Goal: Task Accomplishment & Management: Use online tool/utility

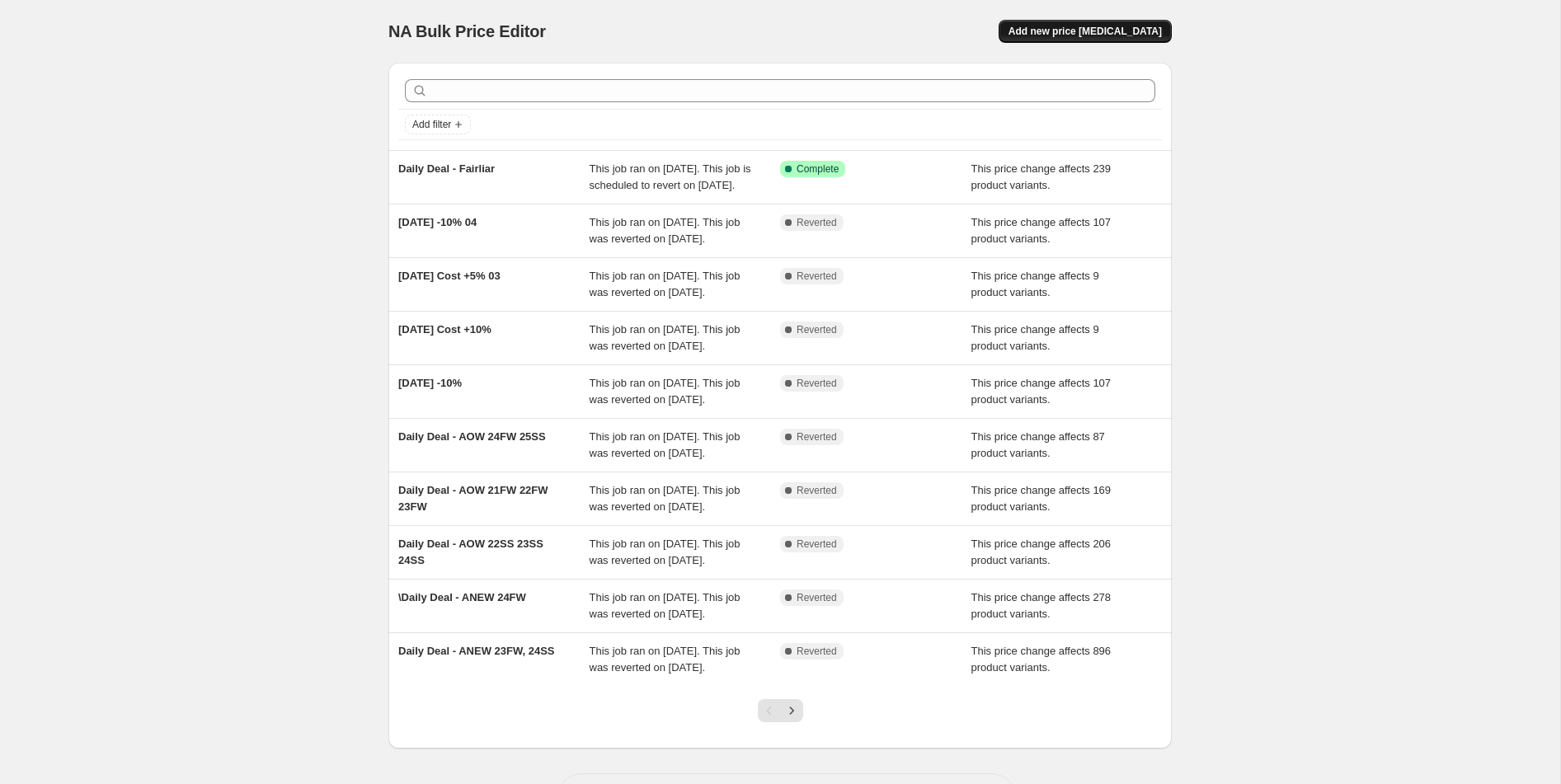
click at [1092, 30] on span "Add new price change job" at bounding box center [1085, 31] width 153 height 13
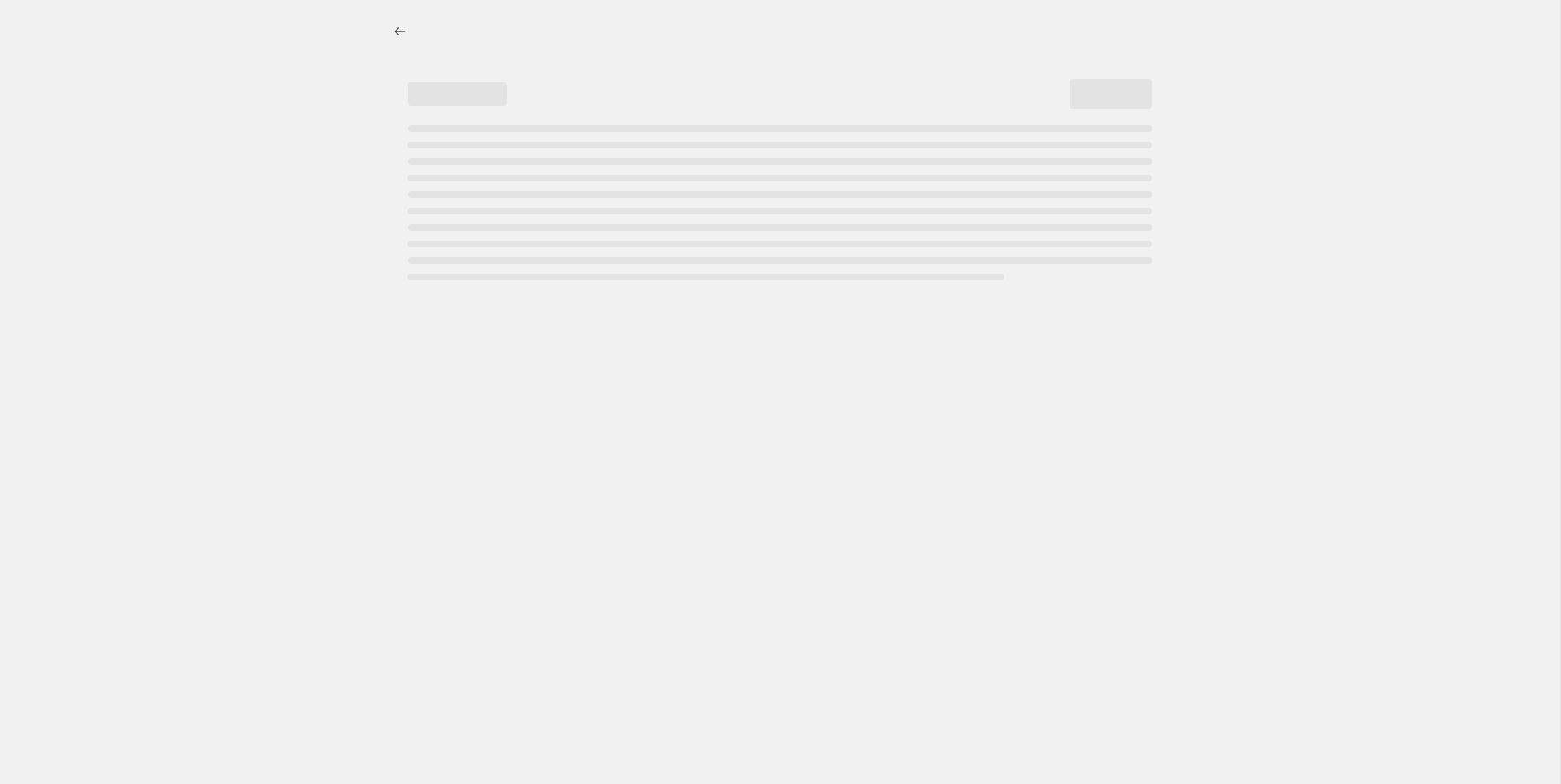
select select "percentage"
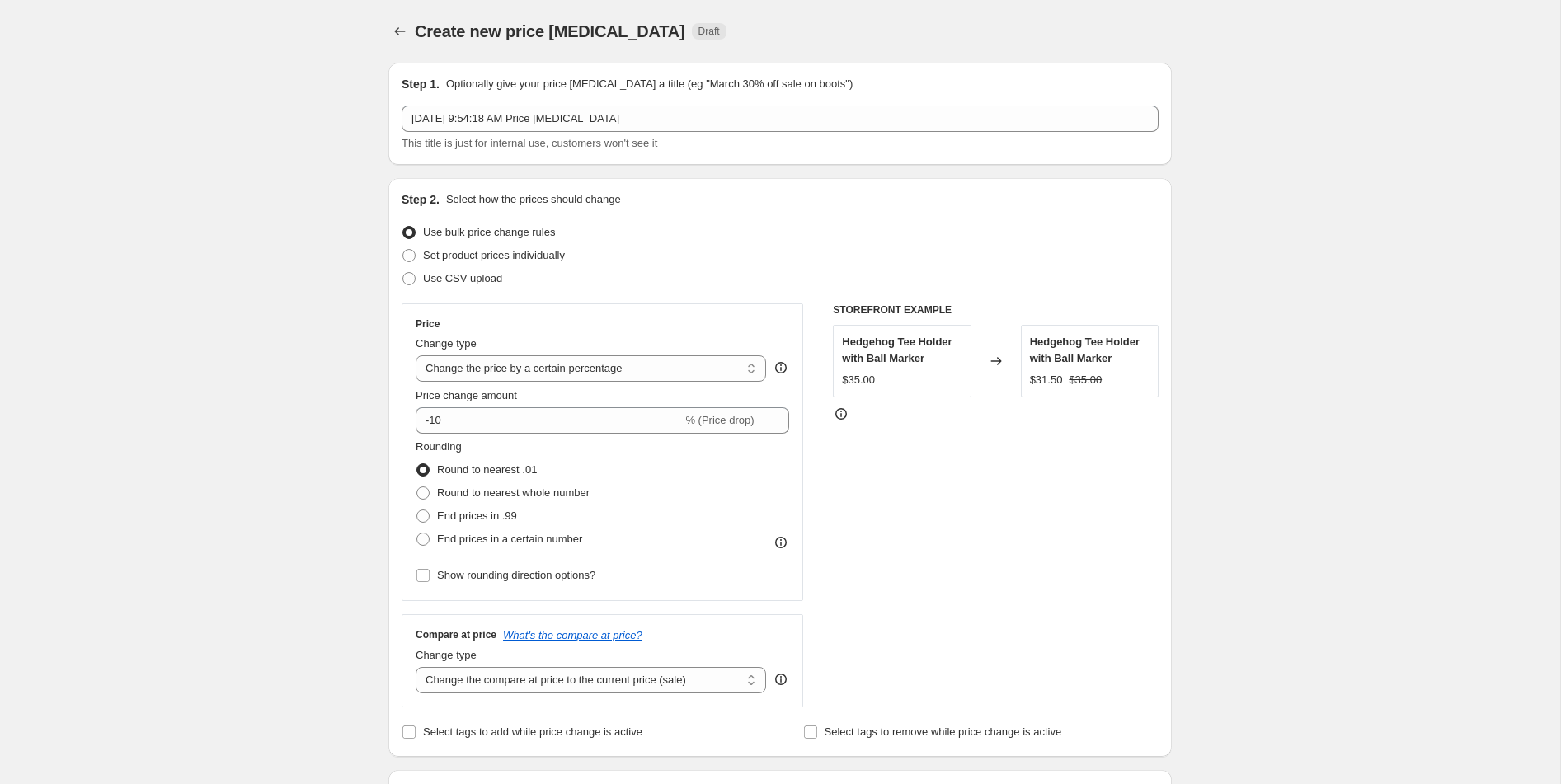
click at [402, 34] on icon "Price change jobs" at bounding box center [400, 31] width 17 height 17
